Goal: Information Seeking & Learning: Learn about a topic

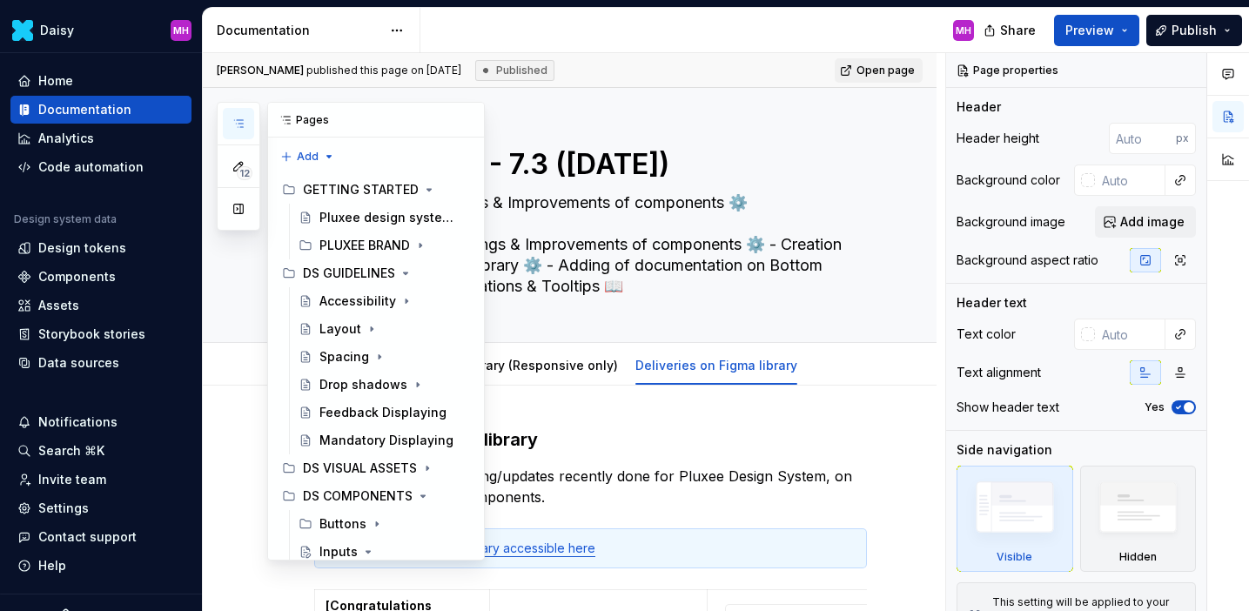
click at [238, 128] on icon "button" at bounding box center [238, 124] width 14 height 14
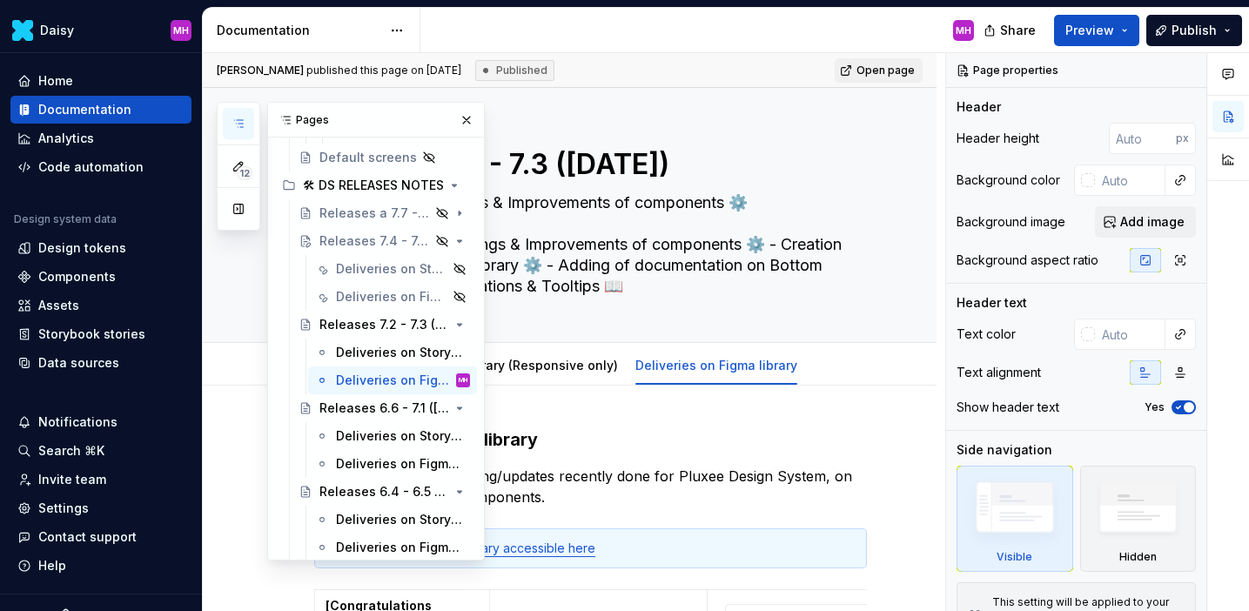
scroll to position [1367, 0]
click at [365, 295] on div "Deliveries on Figma library" at bounding box center [367, 298] width 63 height 17
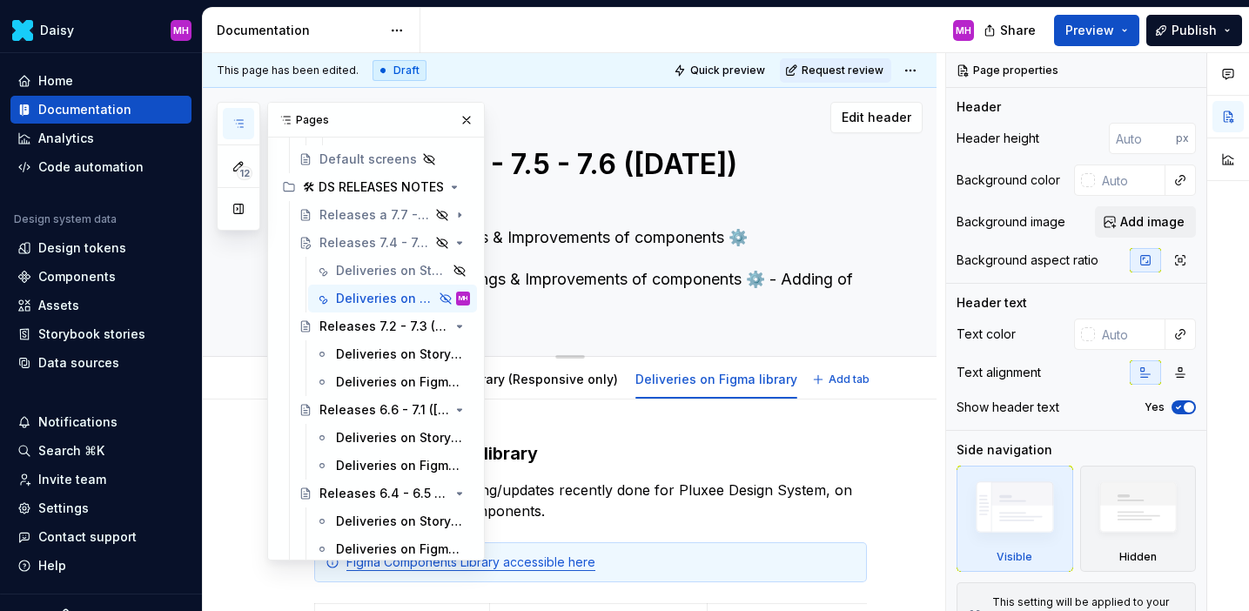
click at [707, 110] on div "Edit header" at bounding box center [563, 117] width 720 height 31
click at [471, 124] on button "button" at bounding box center [466, 120] width 24 height 24
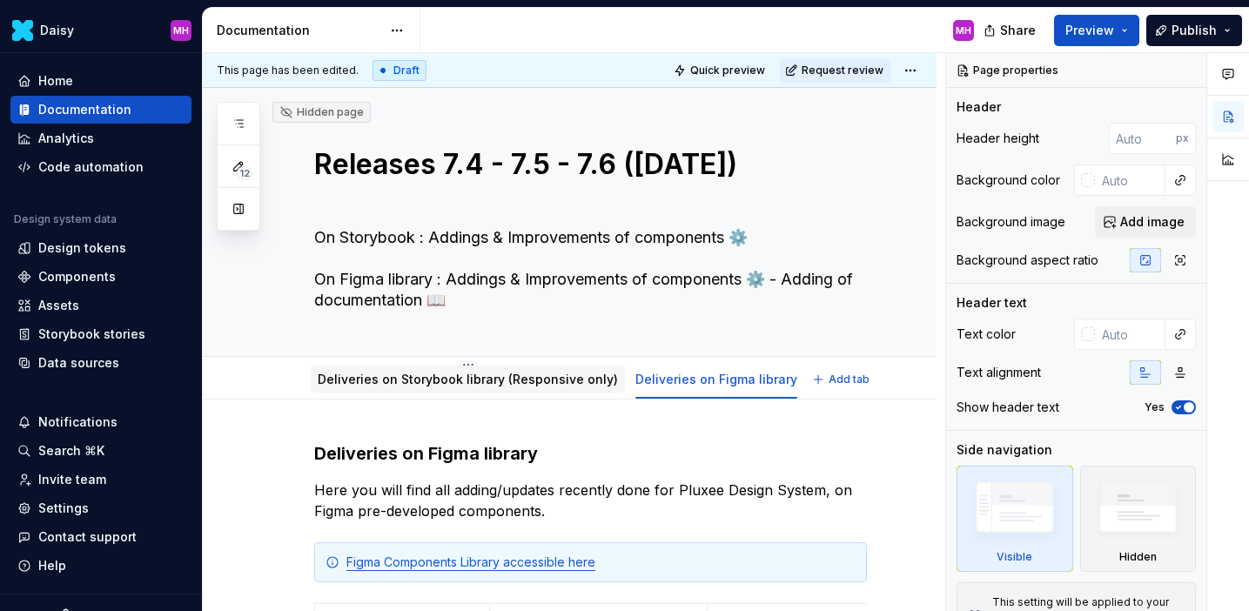
click at [466, 380] on link "Deliveries on Storybook library (Responsive only)" at bounding box center [468, 379] width 300 height 15
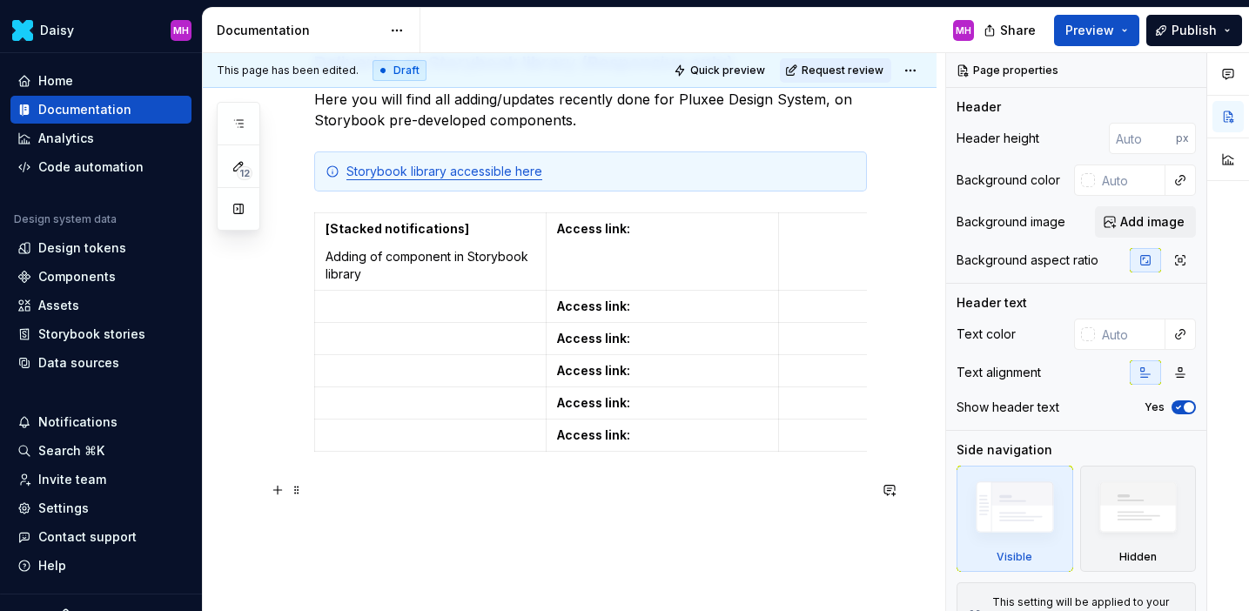
scroll to position [392, 0]
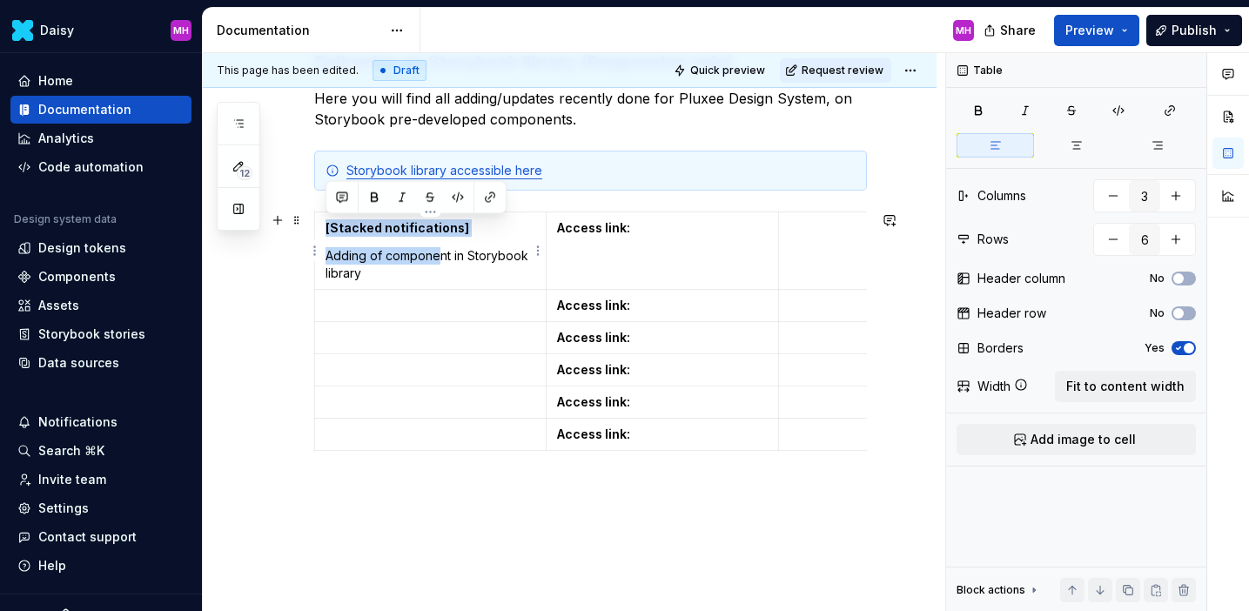
drag, startPoint x: 437, startPoint y: 257, endPoint x: 323, endPoint y: 225, distance: 118.2
click at [323, 225] on td "[Stacked notifications] Adding of component in Storybook library" at bounding box center [430, 250] width 231 height 77
copy td "[Stacked notifications] Adding of compone"
click at [332, 300] on p at bounding box center [430, 305] width 210 height 17
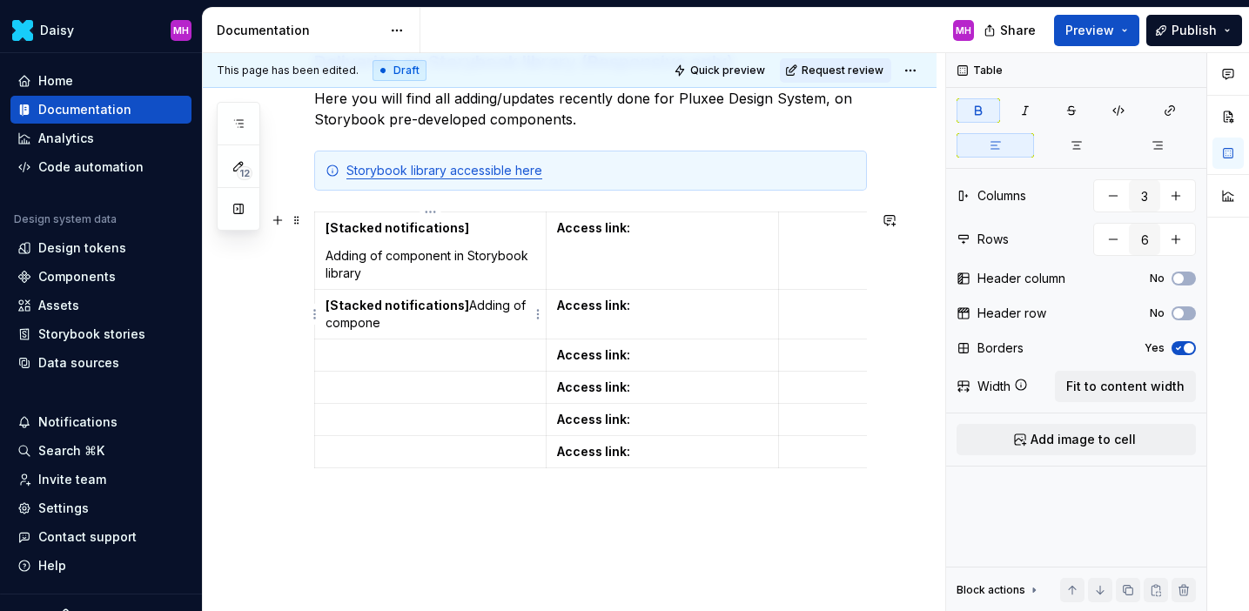
click at [460, 306] on p "[Stacked notifications] Adding of compone" at bounding box center [430, 314] width 210 height 35
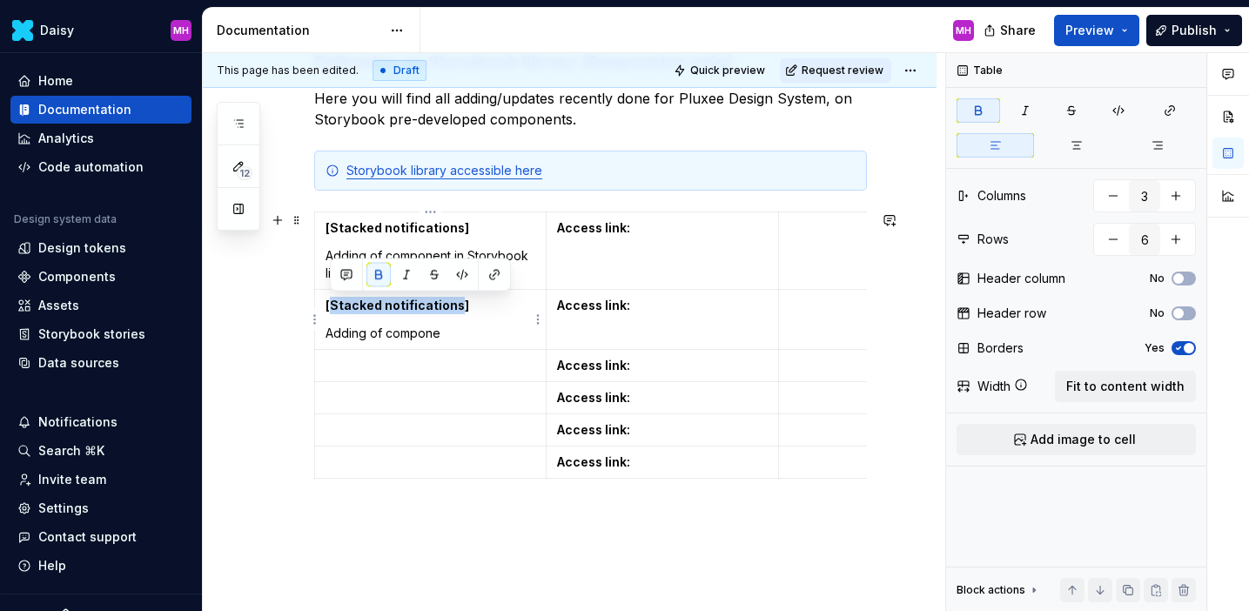
drag, startPoint x: 456, startPoint y: 307, endPoint x: 332, endPoint y: 305, distance: 124.5
click at [332, 305] on strong "[Stacked notifications]" at bounding box center [397, 305] width 144 height 15
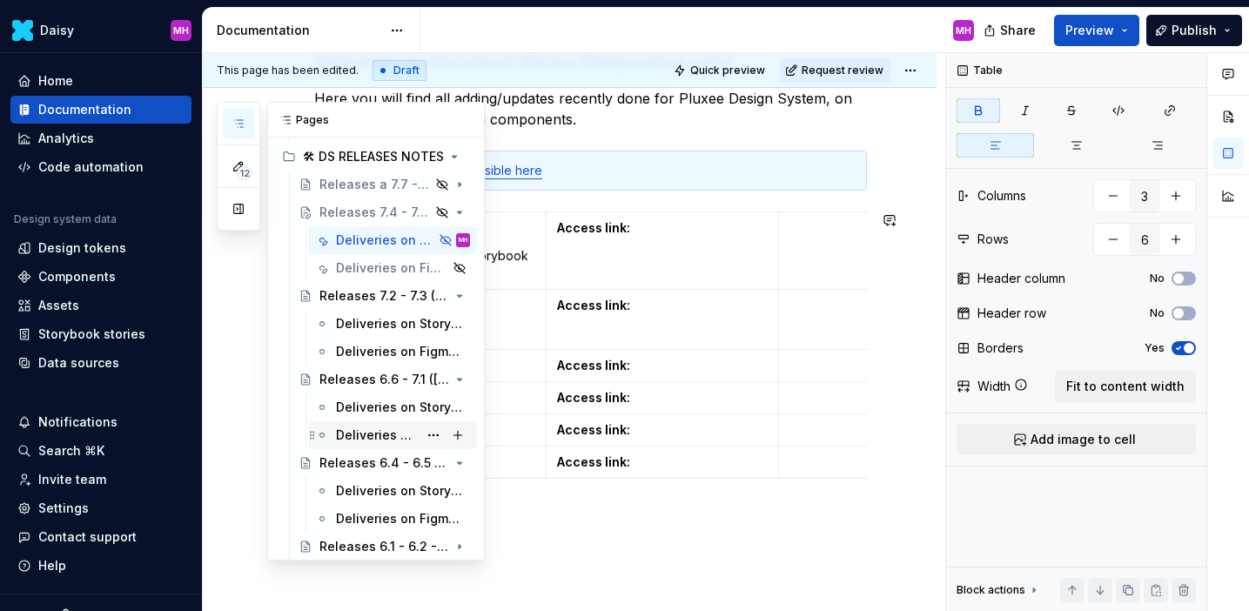
scroll to position [1383, 0]
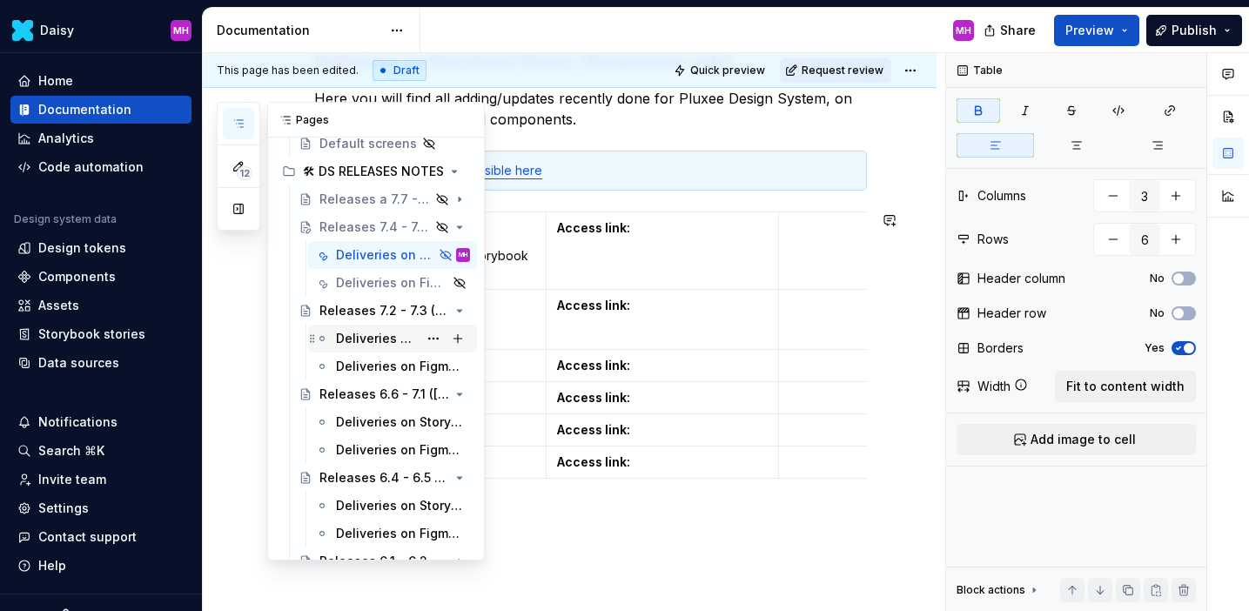
click at [380, 338] on div "Deliveries on Storybook library (Responsive only)" at bounding box center [377, 338] width 82 height 17
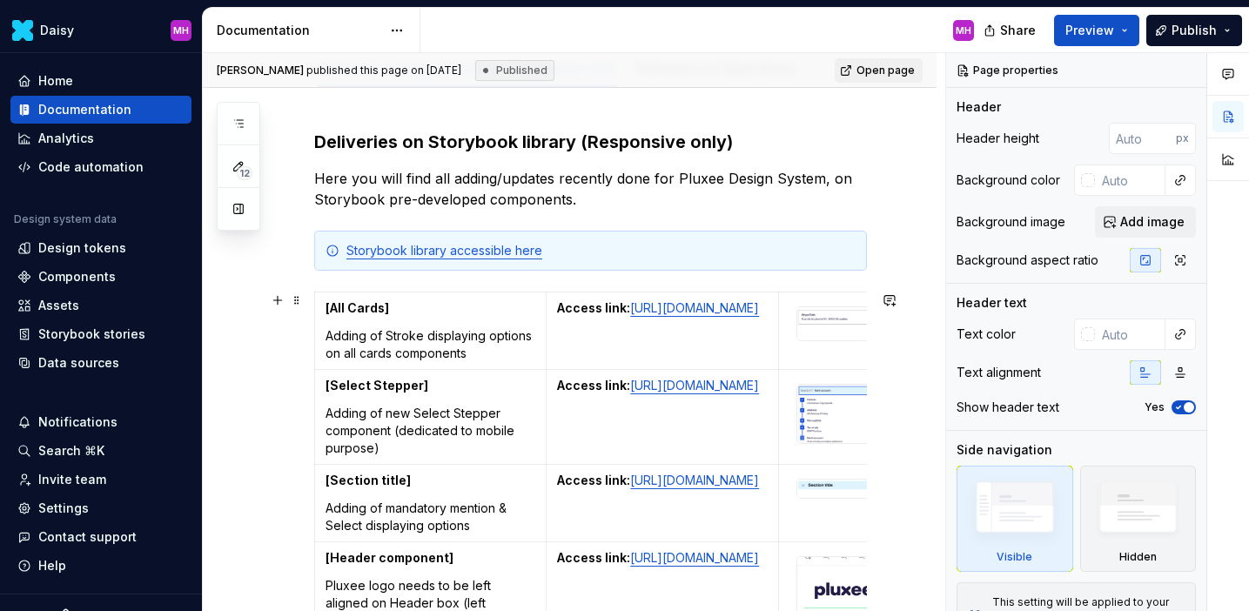
scroll to position [298, 0]
type textarea "*"
